Goal: Transaction & Acquisition: Purchase product/service

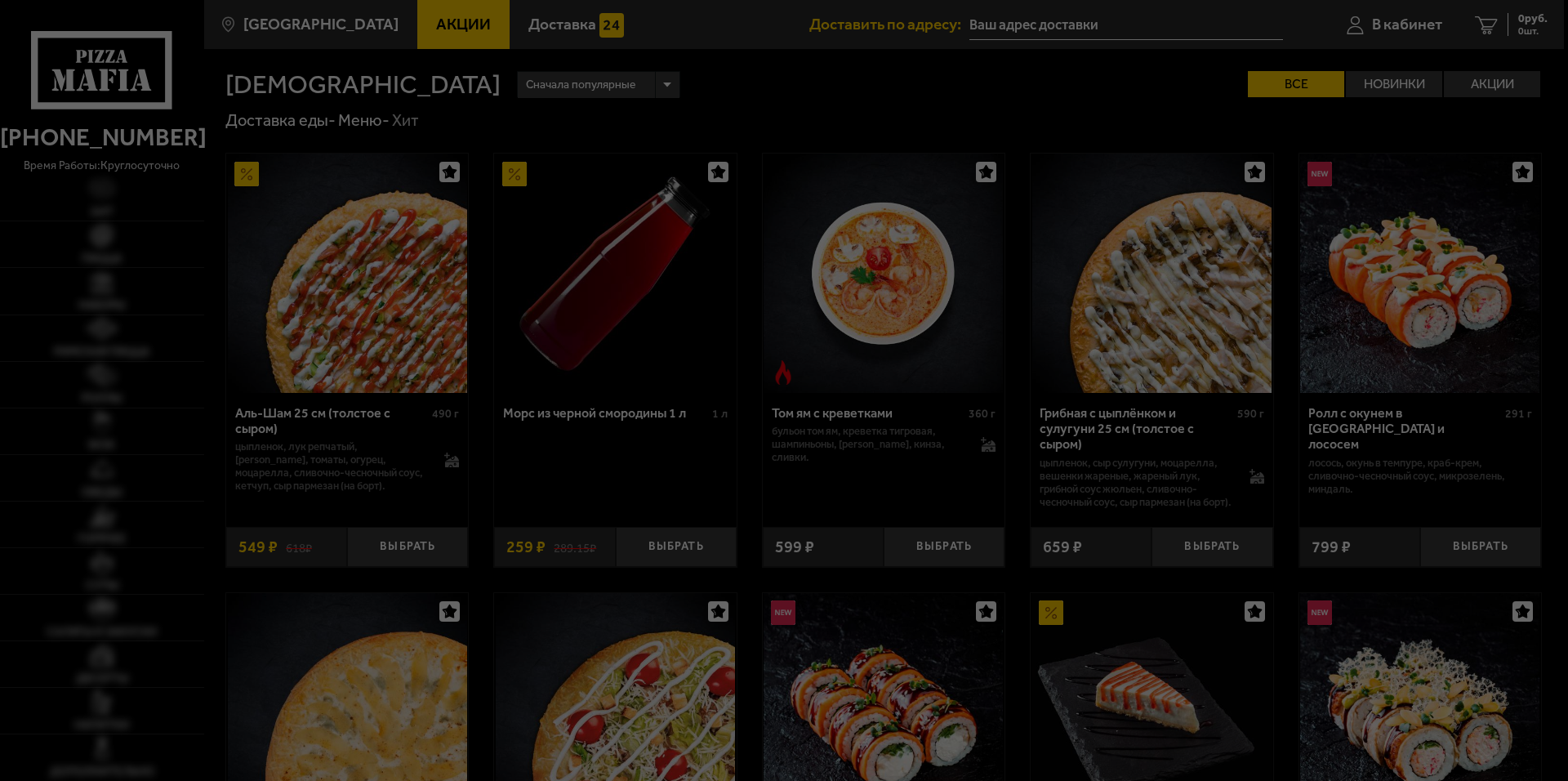
type input "[STREET_ADDRESS]"
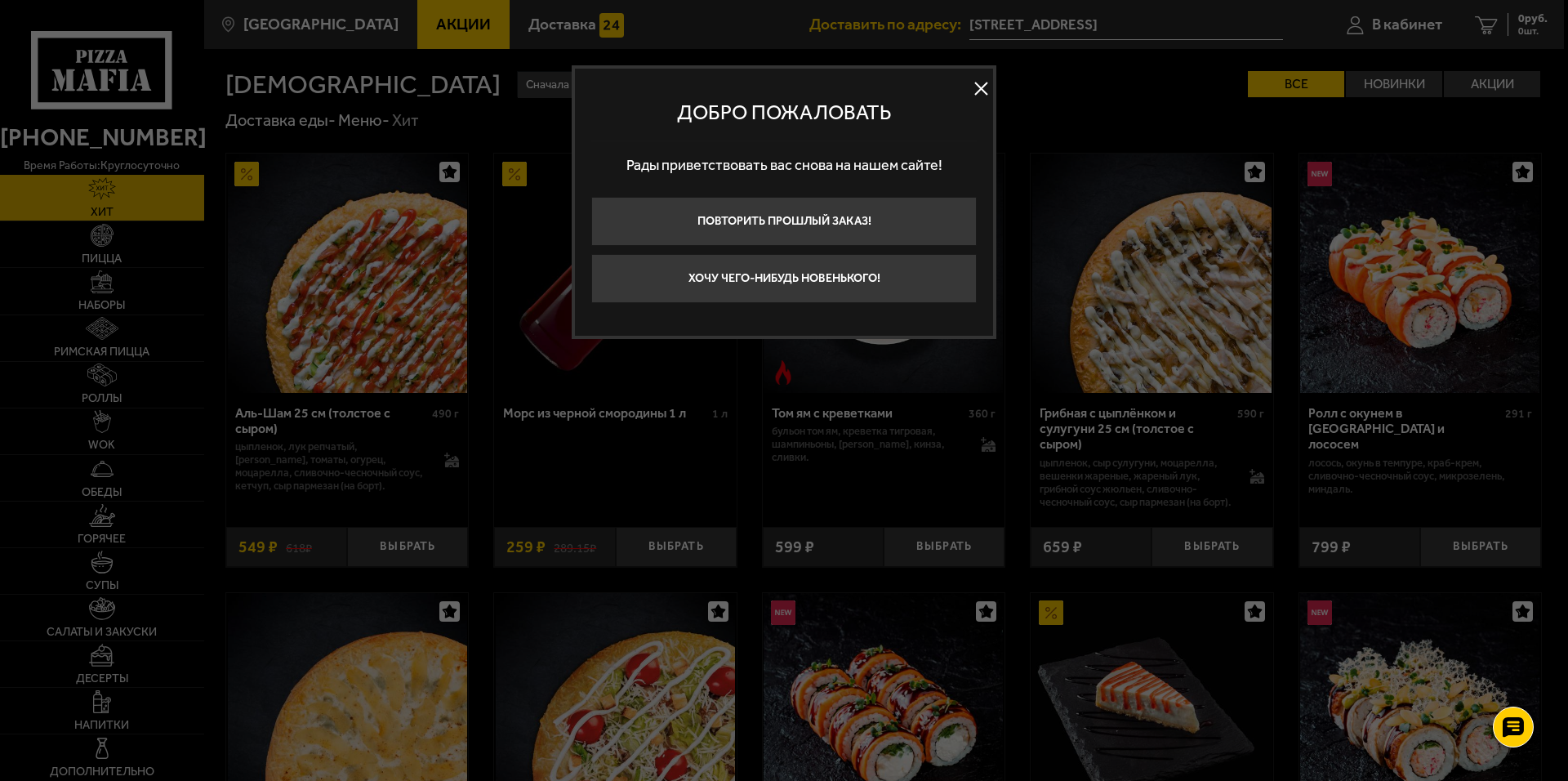
click at [976, 83] on button at bounding box center [981, 89] width 24 height 24
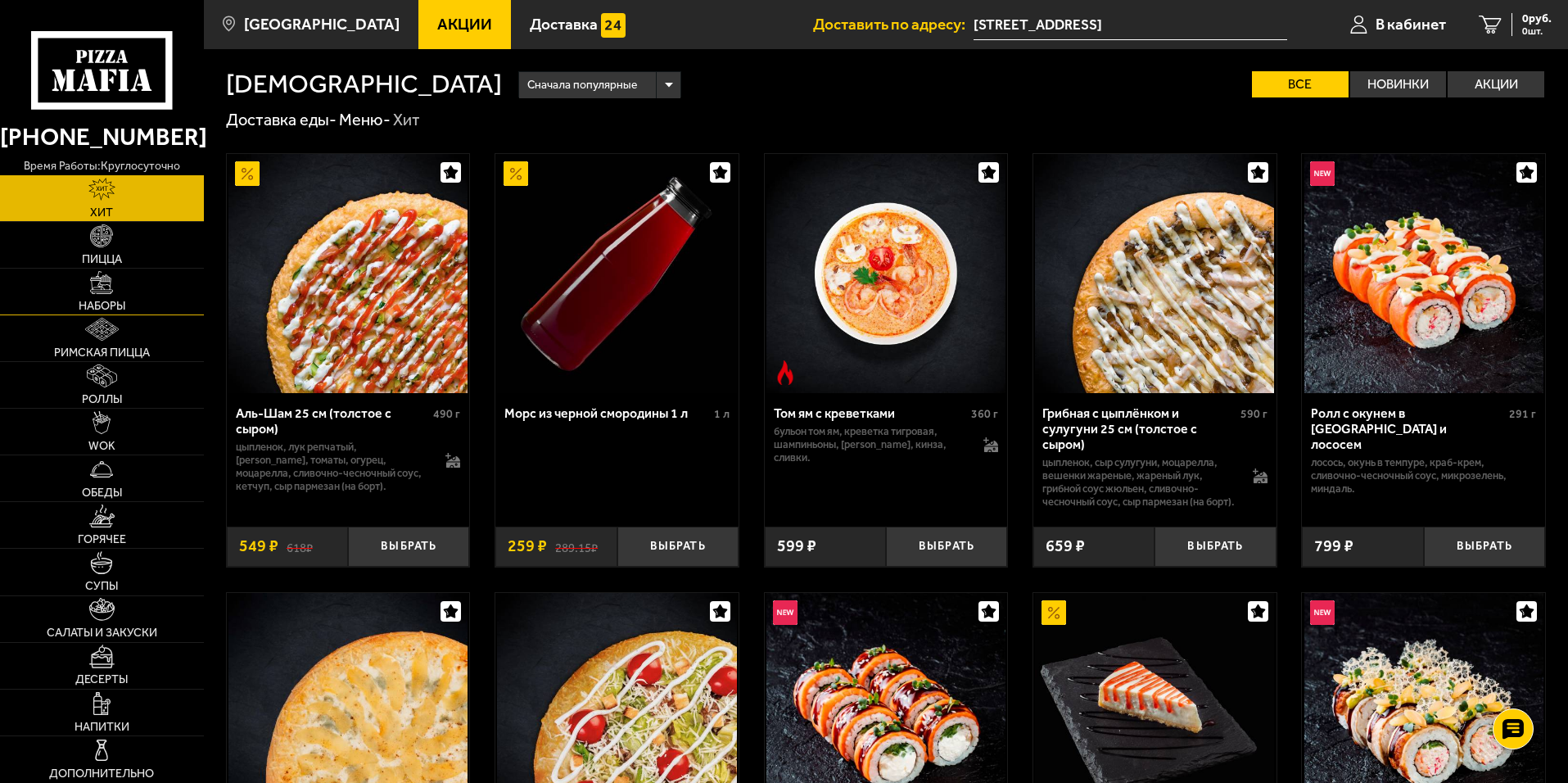
click at [163, 313] on link "Наборы" at bounding box center [102, 291] width 204 height 46
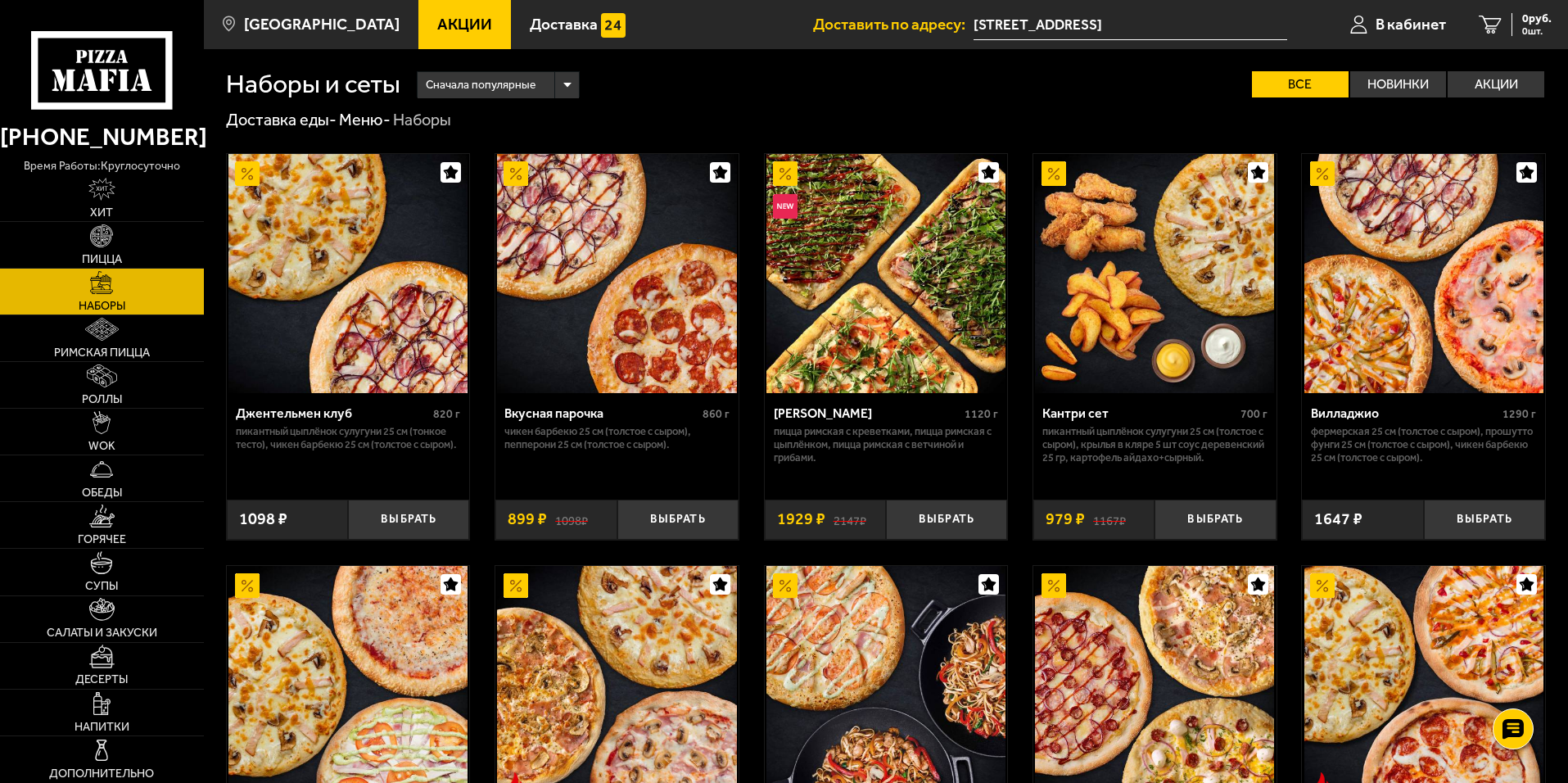
click at [758, 64] on div "Наборы и сеты Сначала популярные Все Новинки Акции Пожелания Острое блюдо Пикан…" at bounding box center [886, 73] width 1320 height 49
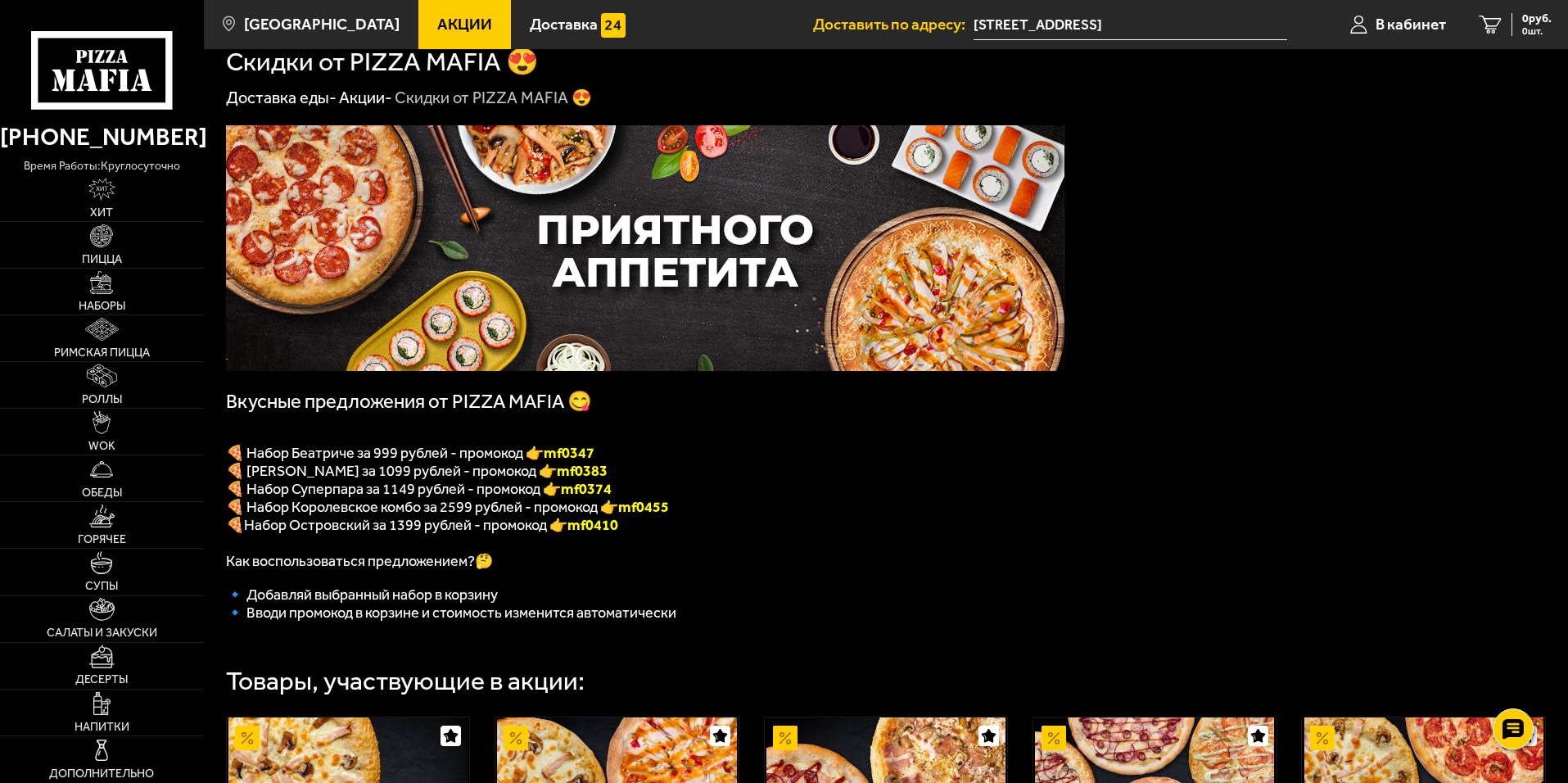
scroll to position [23, 0]
